Goal: Ask a question

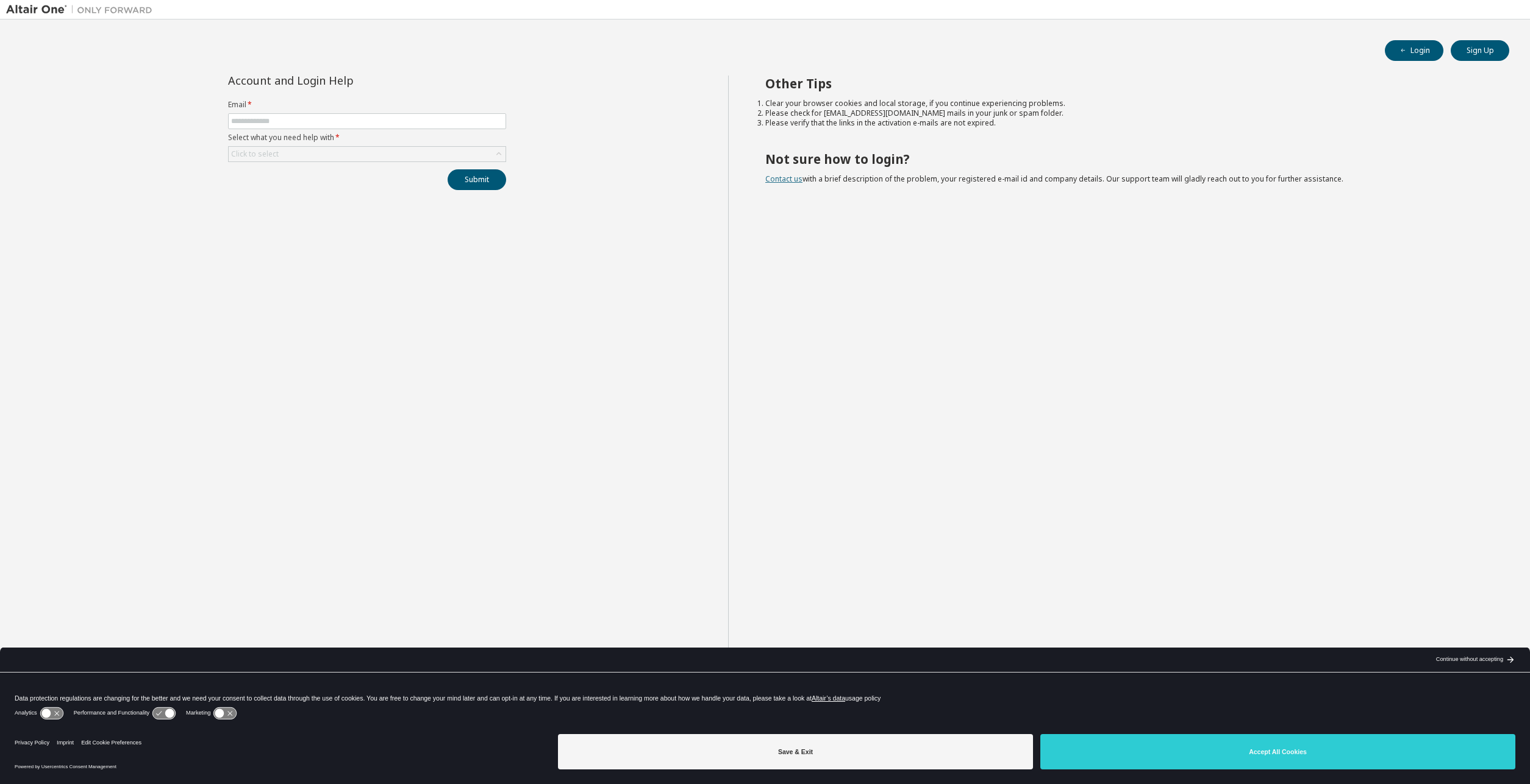
click at [788, 176] on link "Contact us" at bounding box center [784, 179] width 37 height 11
click at [231, 120] on span at bounding box center [367, 122] width 278 height 16
click at [241, 121] on input "text" at bounding box center [367, 121] width 272 height 10
type input "**********"
click at [289, 152] on div "Click to select" at bounding box center [367, 154] width 277 height 15
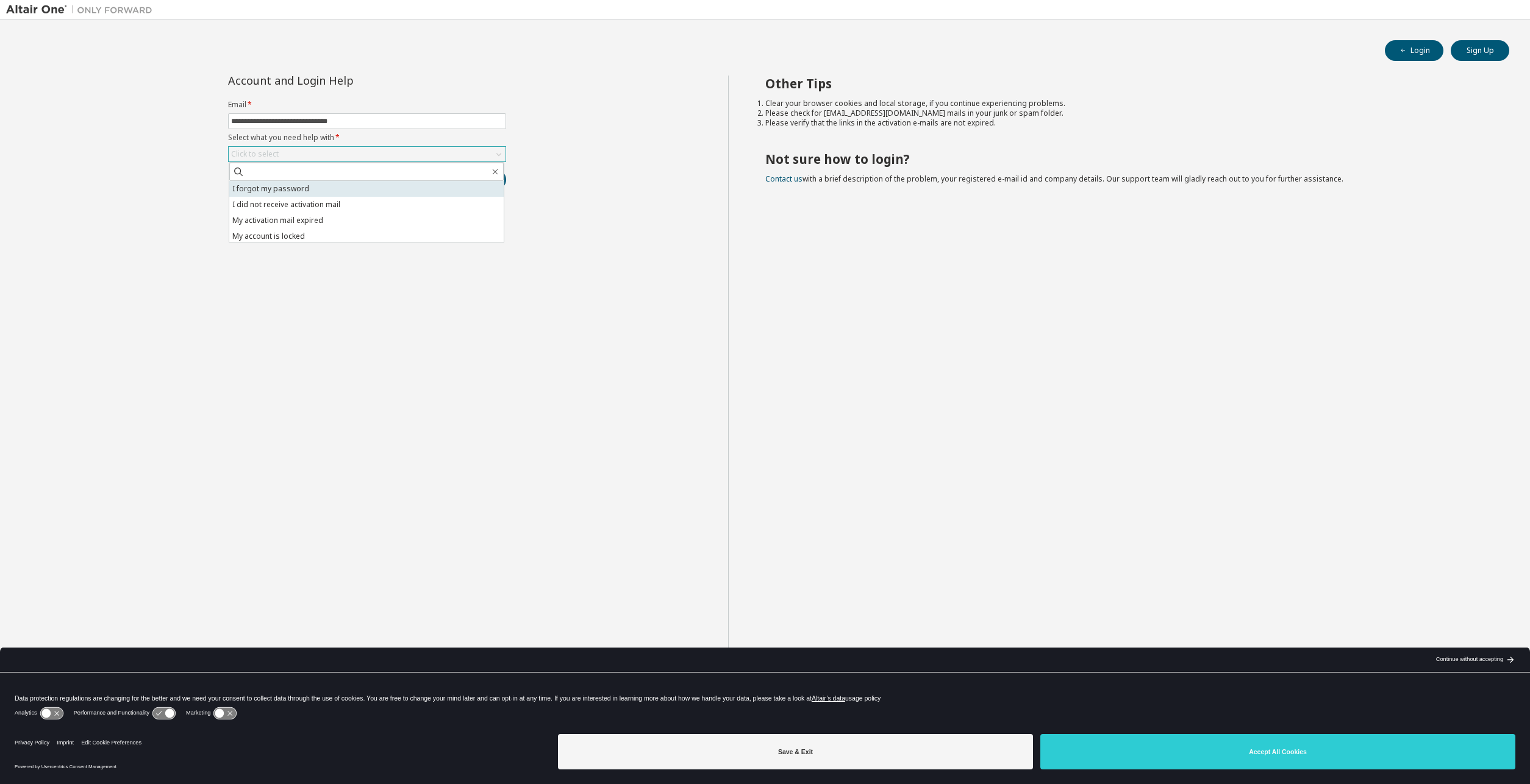
click at [289, 192] on li "I forgot my password" at bounding box center [366, 189] width 275 height 16
click at [487, 180] on button "Submit" at bounding box center [477, 180] width 59 height 21
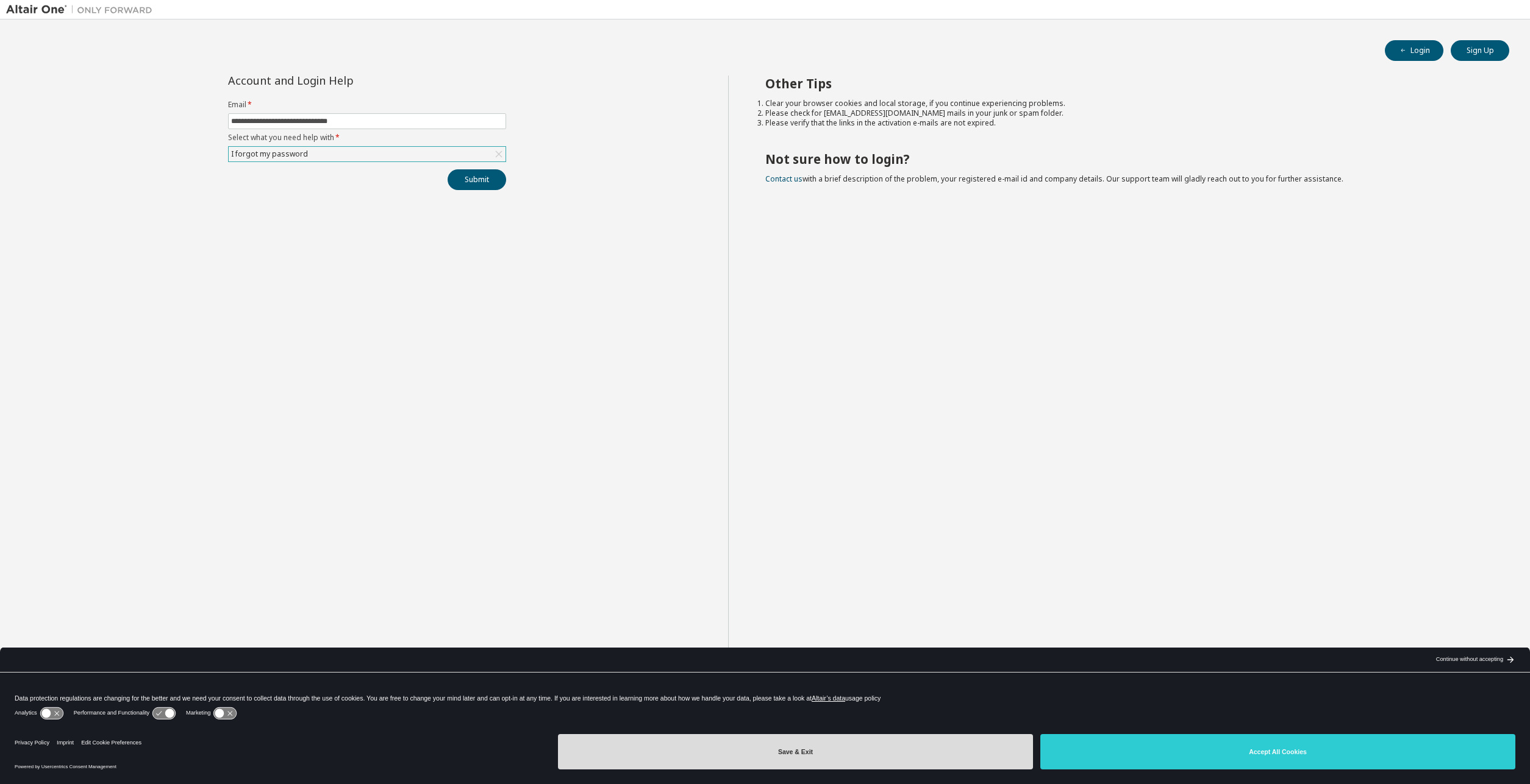
click at [897, 751] on button "Save & Exit" at bounding box center [795, 752] width 475 height 35
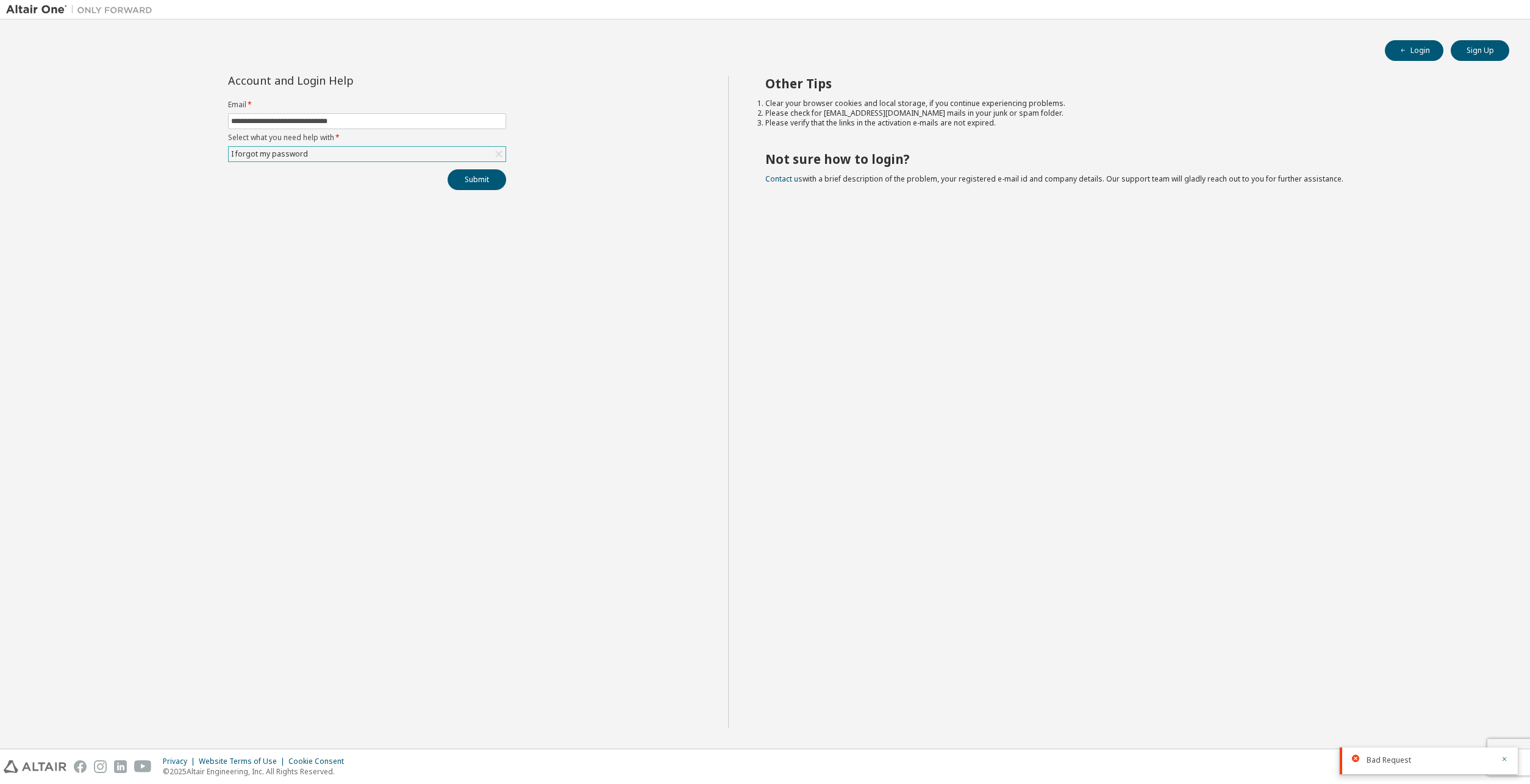
click at [1196, 427] on div "Other Tips Clear your browser cookies and local storage, if you continue experi…" at bounding box center [1126, 401] width 796 height 652
click at [1505, 760] on icon "button" at bounding box center [1504, 759] width 7 height 7
click at [774, 181] on link "Contact us" at bounding box center [784, 179] width 37 height 11
